Goal: Task Accomplishment & Management: Use online tool/utility

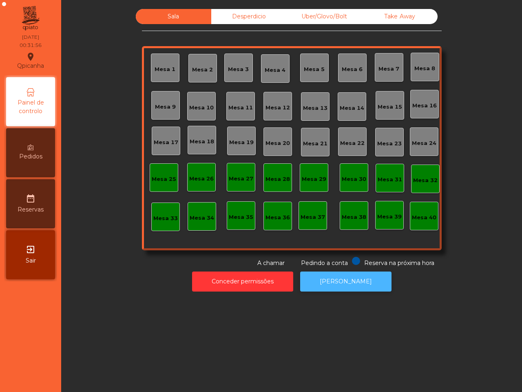
click at [333, 286] on button "[PERSON_NAME]" at bounding box center [345, 281] width 91 height 20
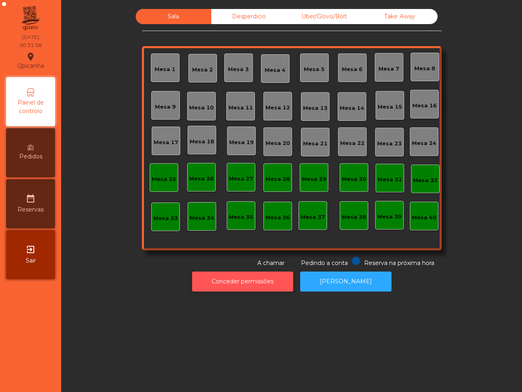
click at [242, 282] on button "Conceder permissões" at bounding box center [242, 281] width 101 height 20
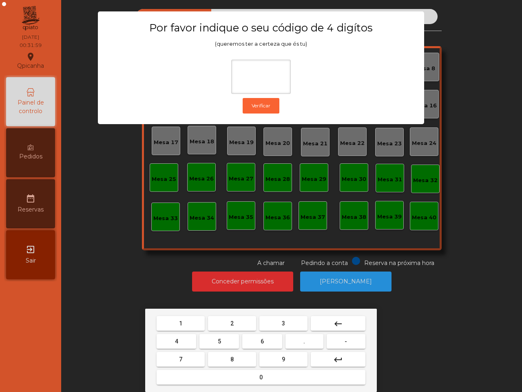
click at [266, 342] on button "6" at bounding box center [262, 341] width 40 height 15
click at [203, 339] on button "5" at bounding box center [220, 341] width 40 height 15
click at [186, 322] on button "1" at bounding box center [181, 323] width 48 height 15
click at [217, 321] on button "2" at bounding box center [232, 323] width 48 height 15
type input "****"
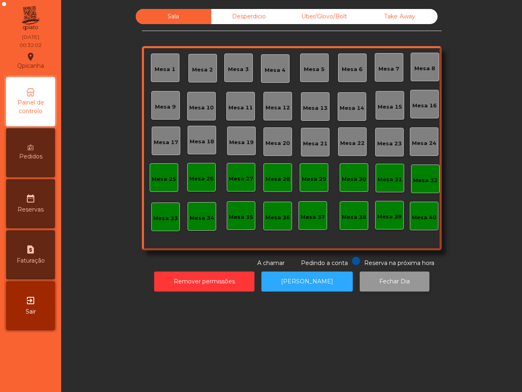
click at [374, 276] on button "Fechar Dia" at bounding box center [395, 281] width 70 height 20
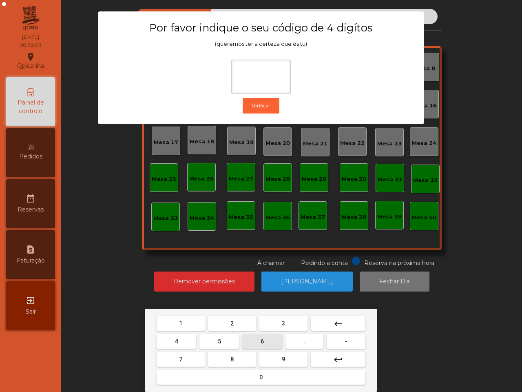
click at [262, 339] on span "6" at bounding box center [262, 341] width 3 height 7
click at [213, 335] on button "5" at bounding box center [220, 341] width 40 height 15
click at [173, 317] on button "1" at bounding box center [181, 323] width 48 height 15
click at [223, 322] on button "2" at bounding box center [232, 323] width 48 height 15
type input "****"
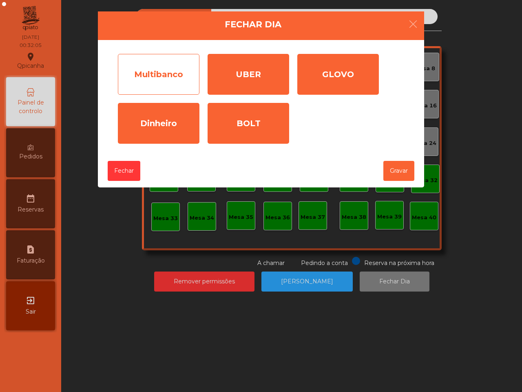
click at [176, 92] on div "Multibanco" at bounding box center [159, 74] width 82 height 41
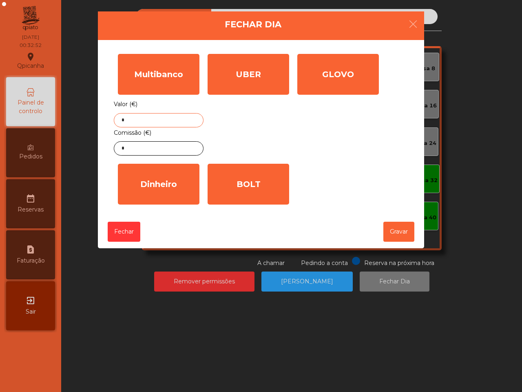
click at [137, 123] on input "*" at bounding box center [159, 120] width 90 height 14
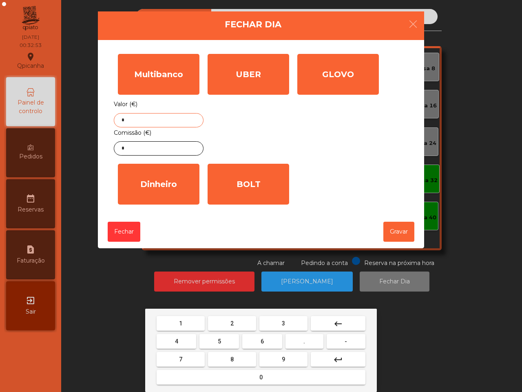
click at [198, 319] on button "1" at bounding box center [181, 323] width 48 height 15
click at [226, 319] on button "2" at bounding box center [232, 323] width 48 height 15
click at [235, 357] on button "8" at bounding box center [232, 359] width 48 height 15
click at [289, 324] on button "3" at bounding box center [284, 323] width 48 height 15
click at [310, 339] on button "." at bounding box center [305, 341] width 38 height 15
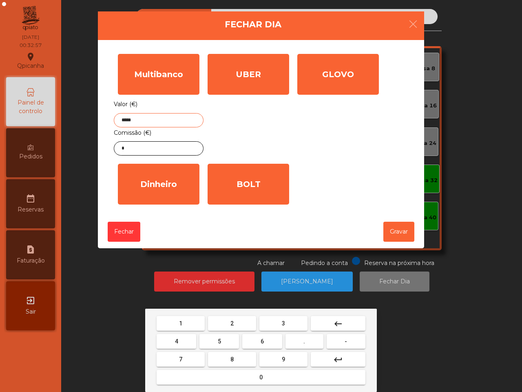
click at [246, 374] on button "0" at bounding box center [261, 377] width 209 height 15
click at [227, 339] on button "5" at bounding box center [220, 341] width 40 height 15
type input "*******"
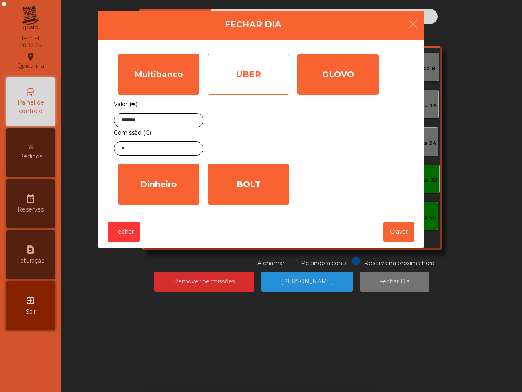
click at [259, 83] on div "UBER" at bounding box center [249, 74] width 82 height 41
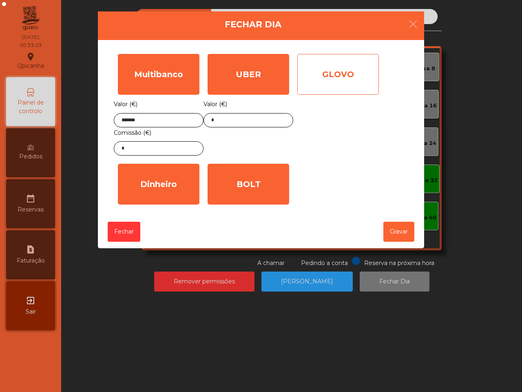
click at [351, 77] on div "GLOVO" at bounding box center [338, 74] width 82 height 41
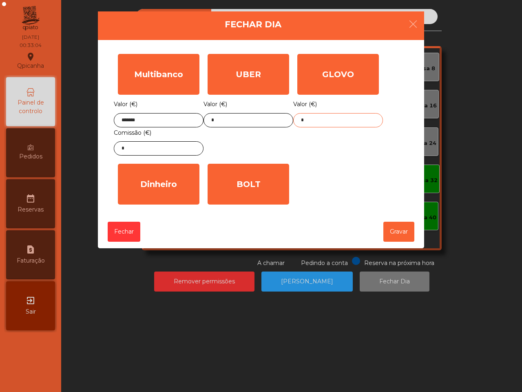
click at [331, 125] on input "*" at bounding box center [338, 120] width 90 height 14
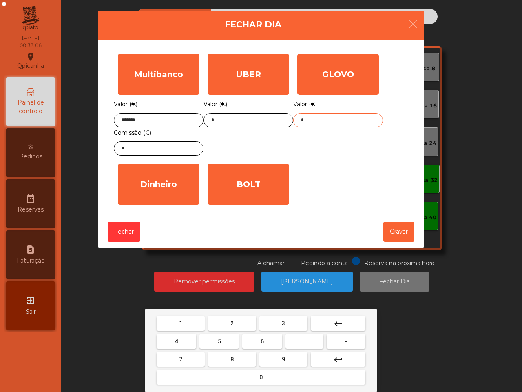
click at [189, 360] on button "7" at bounding box center [181, 359] width 48 height 15
click at [184, 321] on button "1" at bounding box center [181, 323] width 48 height 15
click at [305, 341] on button "." at bounding box center [305, 341] width 38 height 15
click at [181, 359] on span "7" at bounding box center [180, 359] width 3 height 7
click at [231, 364] on button "8" at bounding box center [232, 359] width 48 height 15
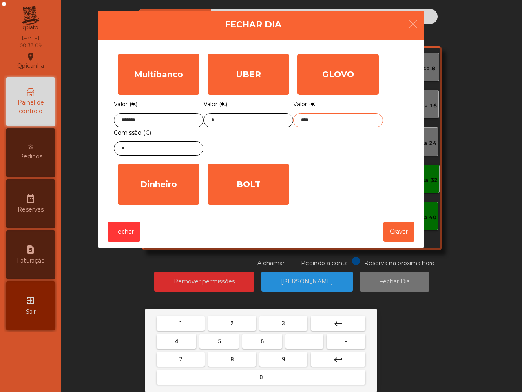
type input "*****"
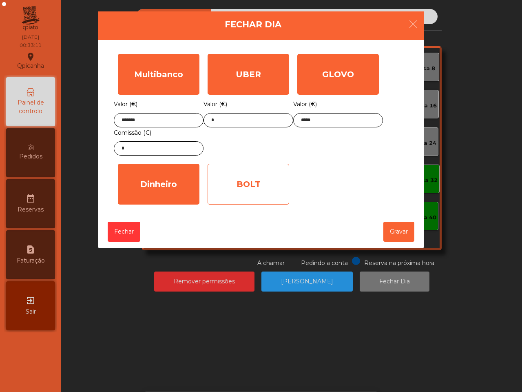
click at [254, 184] on div "BOLT" at bounding box center [249, 184] width 82 height 41
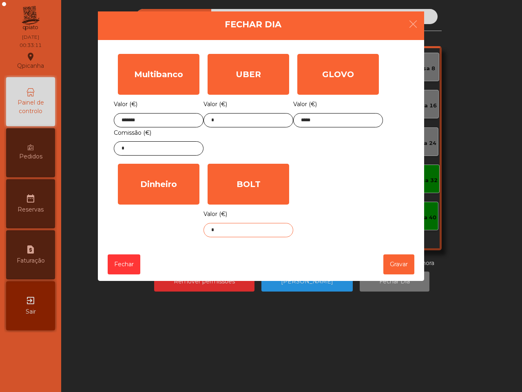
click at [228, 231] on input "*" at bounding box center [249, 230] width 90 height 14
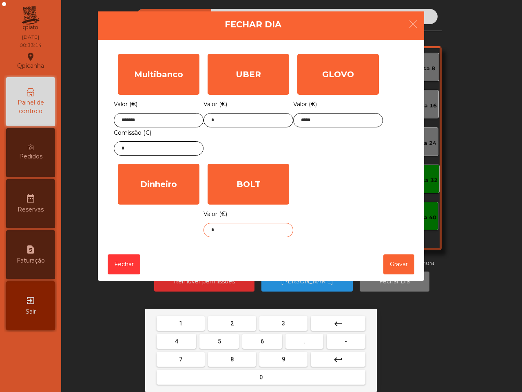
click at [288, 319] on button "3" at bounding box center [284, 323] width 48 height 15
click at [223, 339] on button "5" at bounding box center [220, 341] width 40 height 15
click at [304, 339] on span "." at bounding box center [305, 341] width 2 height 7
click at [250, 374] on button "0" at bounding box center [261, 377] width 209 height 15
click at [193, 340] on button "4" at bounding box center [177, 341] width 40 height 15
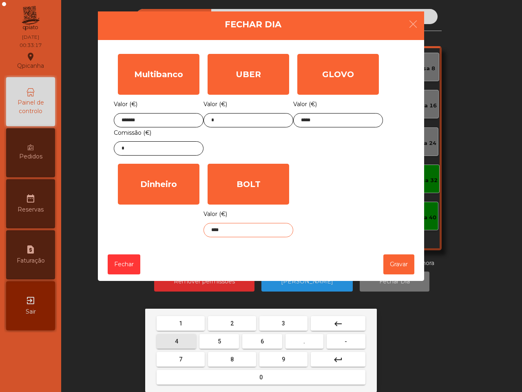
type input "*****"
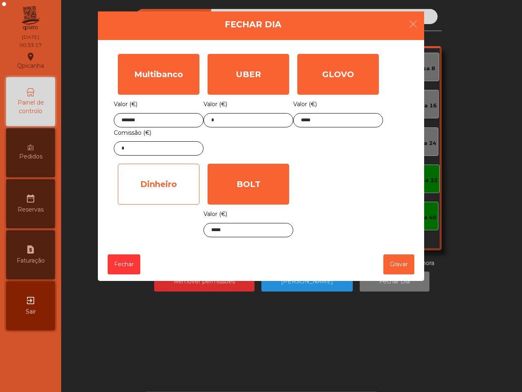
click at [162, 182] on div "Dinheiro" at bounding box center [159, 184] width 82 height 41
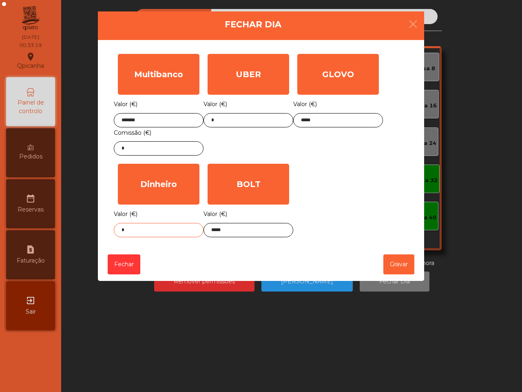
click at [174, 230] on input "*" at bounding box center [159, 230] width 90 height 14
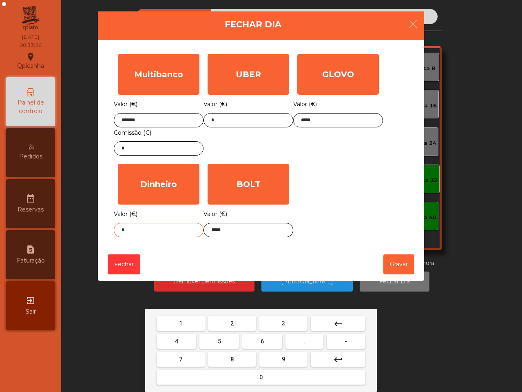
click at [264, 373] on button "0" at bounding box center [261, 377] width 209 height 15
click at [311, 339] on button "." at bounding box center [305, 341] width 38 height 15
click at [282, 320] on span "3" at bounding box center [283, 323] width 3 height 7
click at [220, 340] on span "5" at bounding box center [219, 341] width 3 height 7
type input "****"
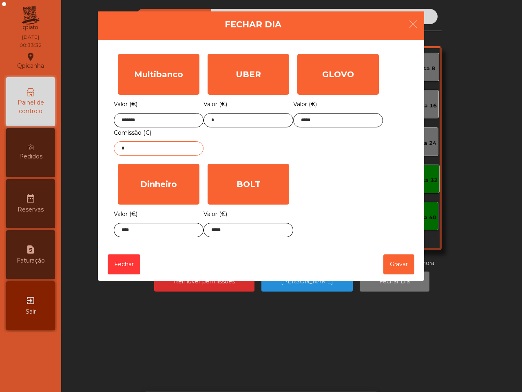
click at [173, 152] on input "*" at bounding box center [159, 148] width 90 height 14
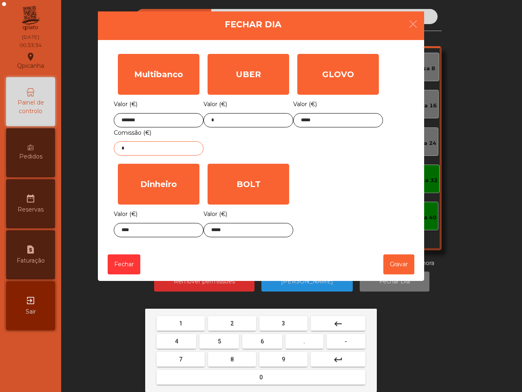
click at [246, 320] on button "2" at bounding box center [232, 323] width 48 height 15
click at [305, 337] on button "." at bounding box center [305, 341] width 38 height 15
click at [184, 357] on button "7" at bounding box center [181, 359] width 48 height 15
click at [182, 341] on button "4" at bounding box center [177, 341] width 40 height 15
type input "****"
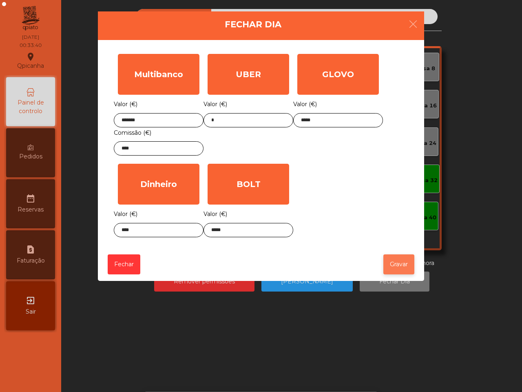
click at [393, 264] on button "Gravar" at bounding box center [399, 264] width 31 height 20
